Goal: Transaction & Acquisition: Purchase product/service

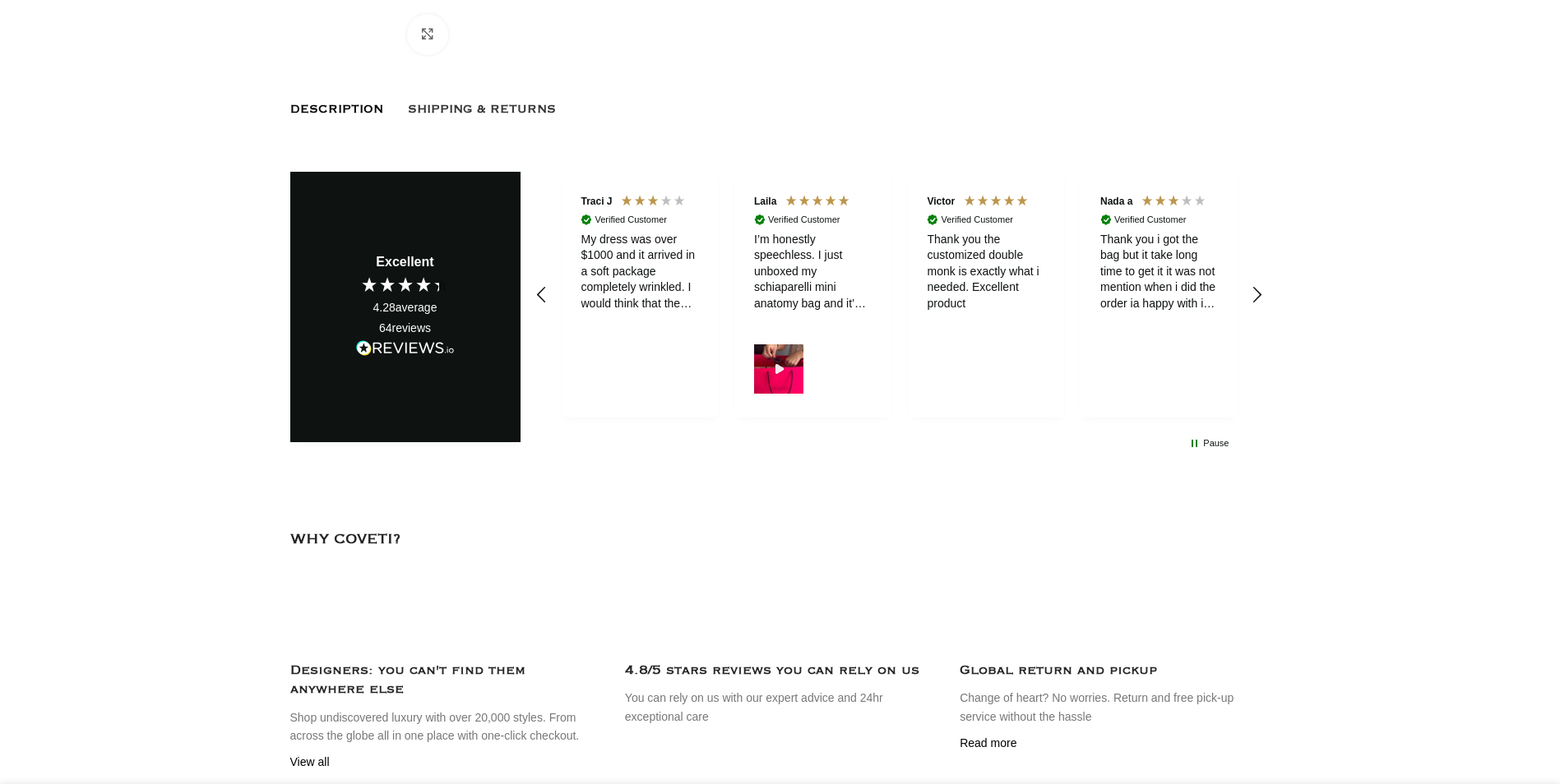
scroll to position [904, 0]
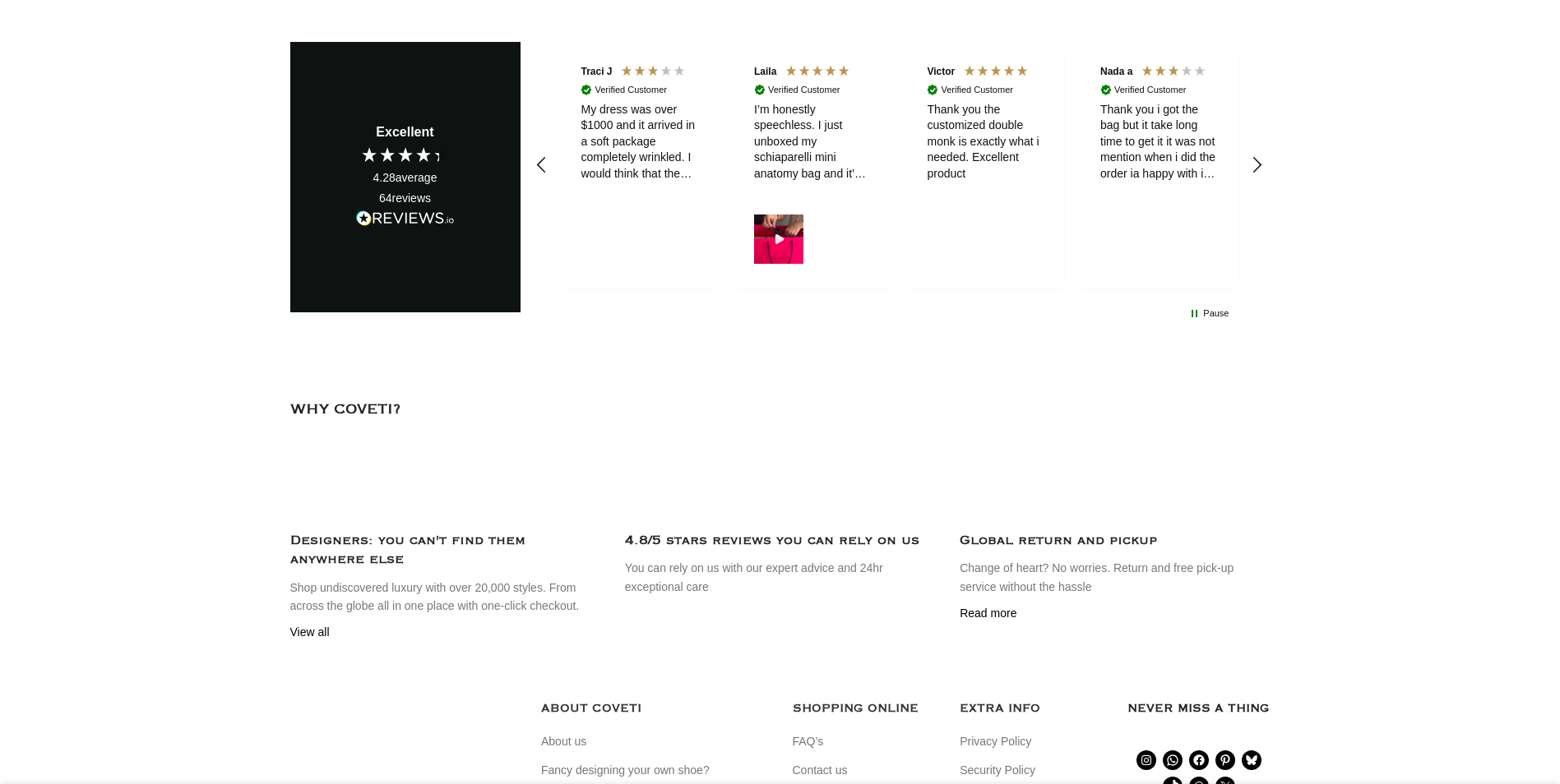
click at [0, 0] on img at bounding box center [0, 0] width 0 height 0
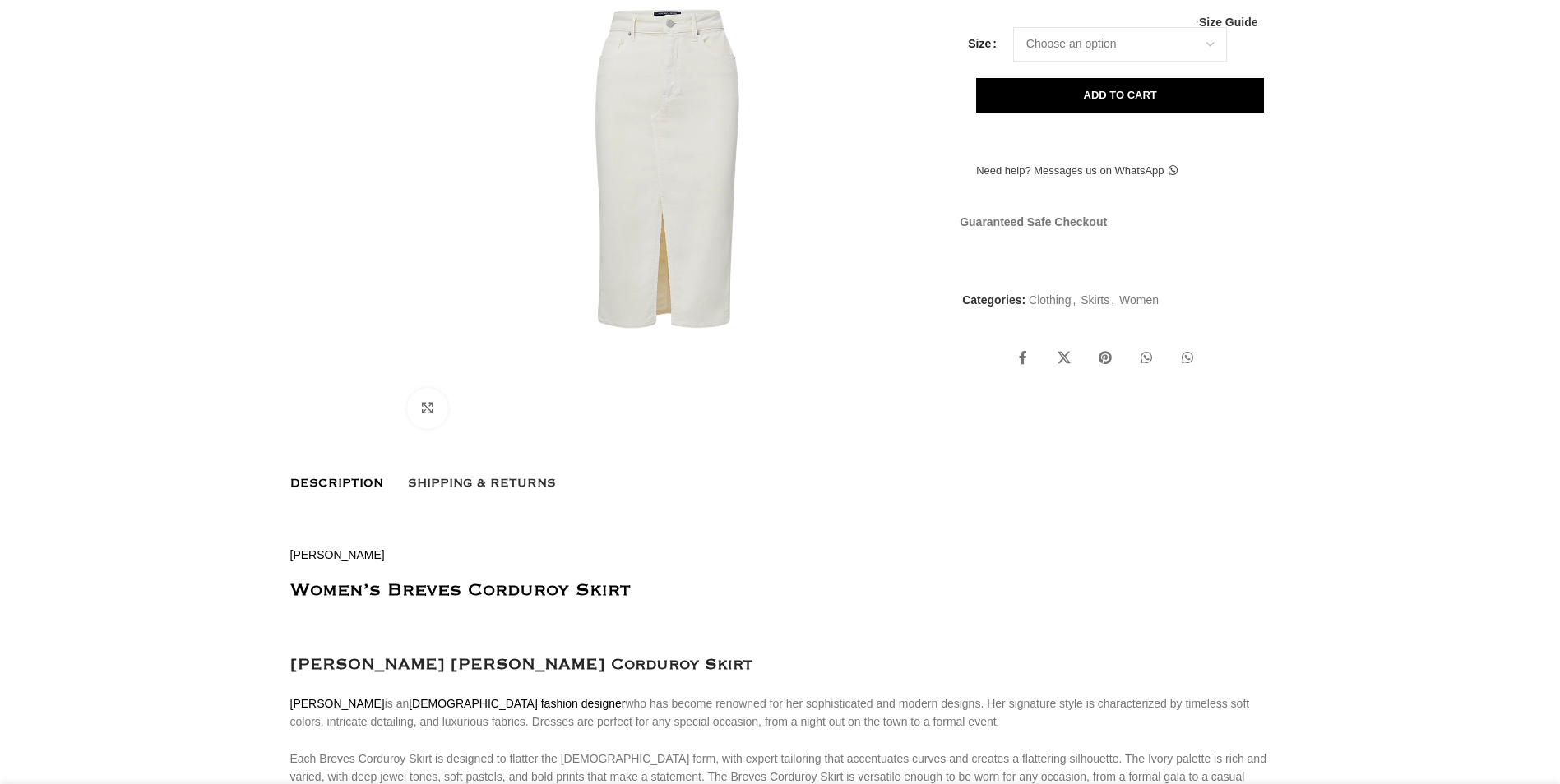
scroll to position [411, 0]
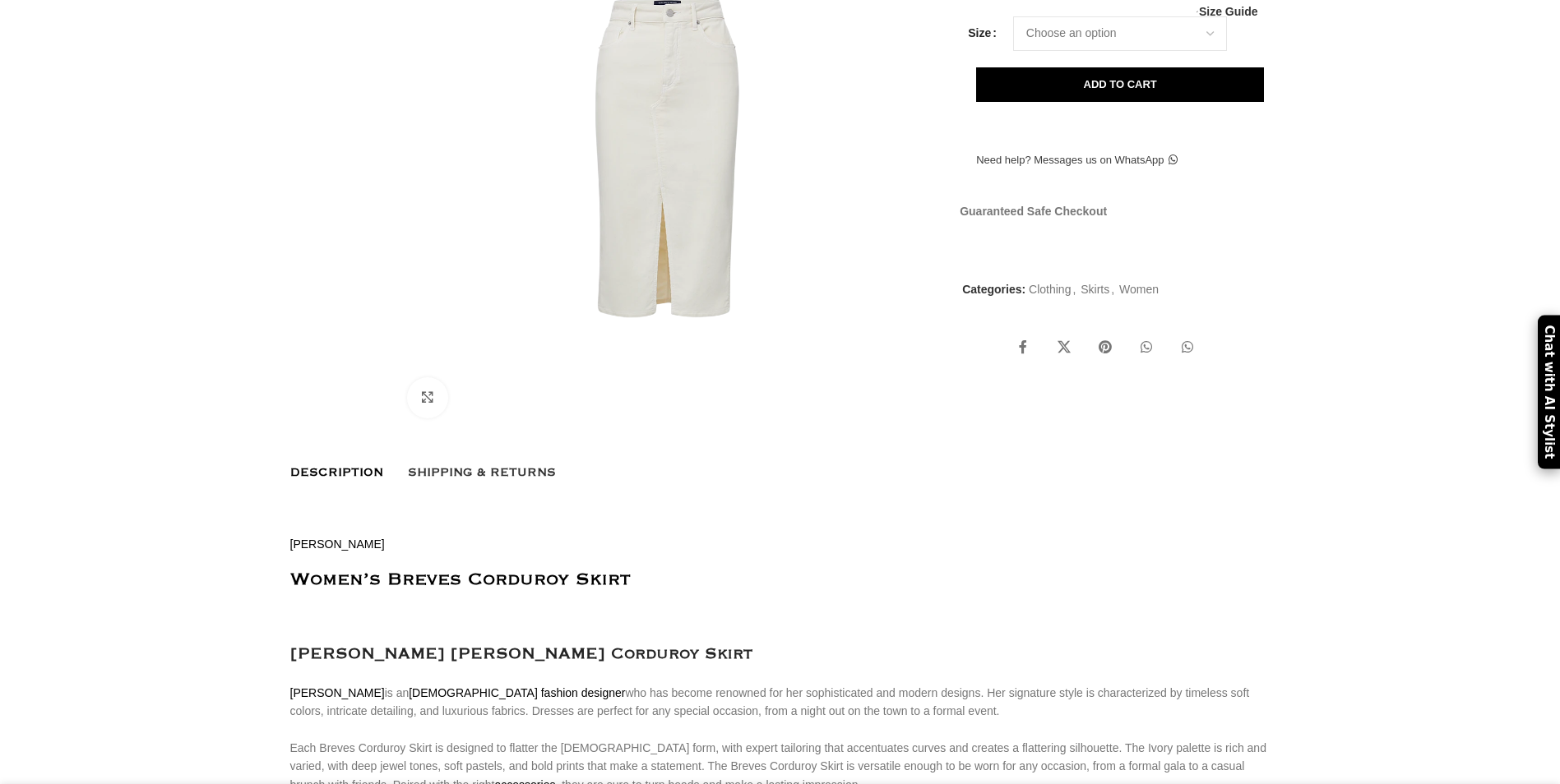
click at [687, 290] on img at bounding box center [667, 159] width 545 height 545
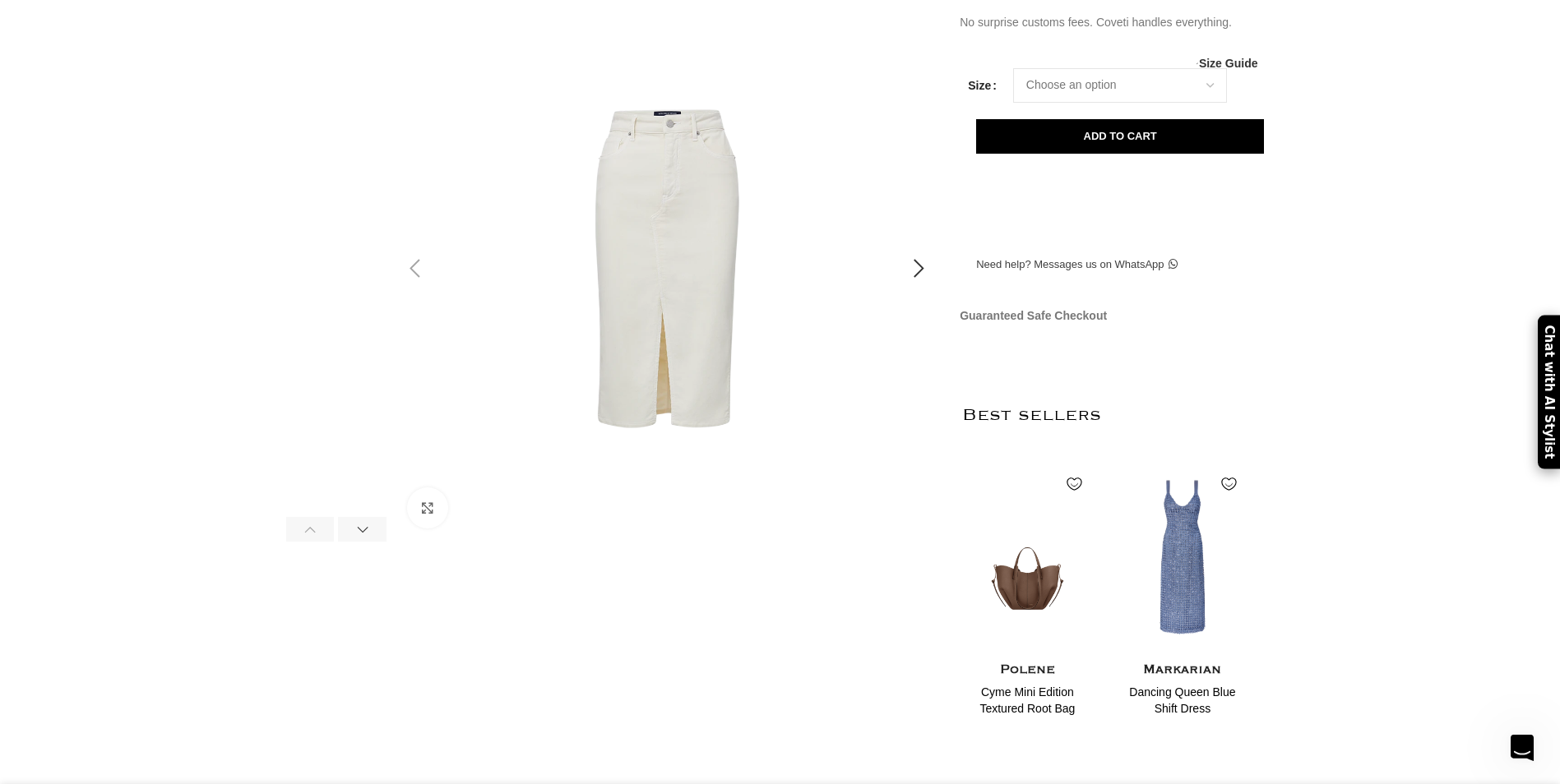
scroll to position [0, 325]
